Goal: Task Accomplishment & Management: Complete application form

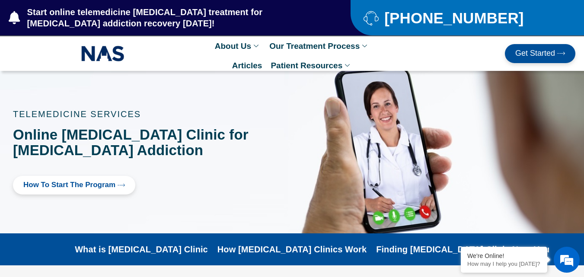
click at [225, 187] on div "How to Start the program" at bounding box center [140, 185] width 254 height 19
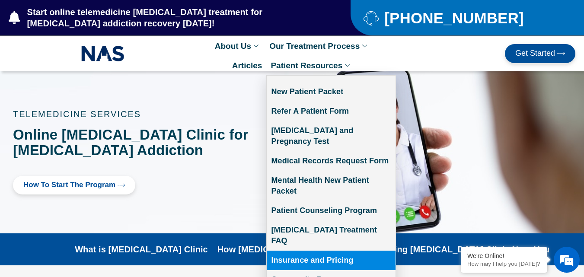
click at [317, 251] on link "Insurance and Pricing" at bounding box center [331, 260] width 129 height 19
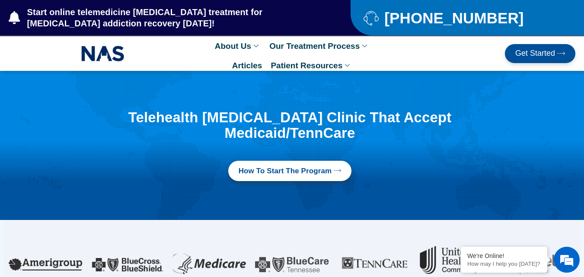
click at [321, 166] on span "How to Start the program" at bounding box center [285, 171] width 93 height 10
